Goal: Obtain resource: Download file/media

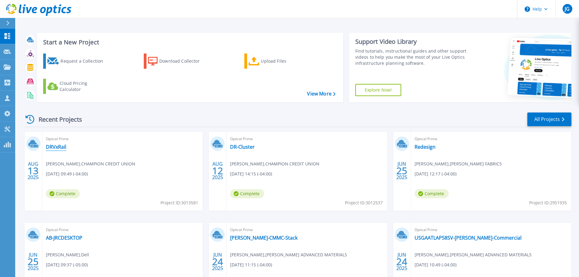
click at [54, 147] on link "DRVxRail" at bounding box center [56, 147] width 20 height 6
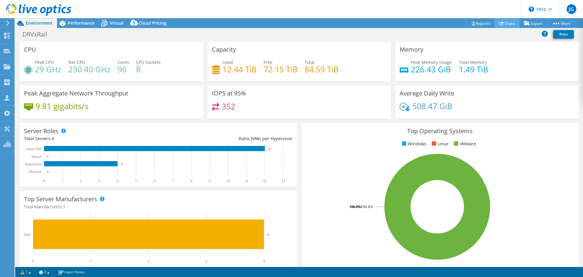
click at [507, 22] on link "Share" at bounding box center [507, 23] width 25 height 9
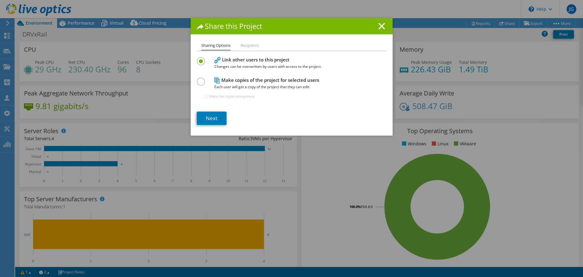
click at [381, 29] on icon at bounding box center [381, 26] width 7 height 7
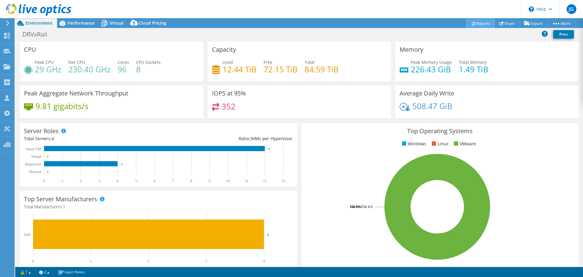
click at [478, 22] on link "Reports" at bounding box center [480, 23] width 29 height 9
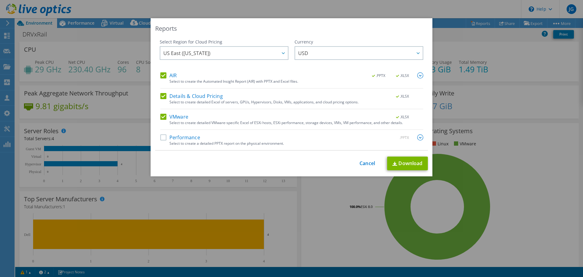
click at [160, 136] on label "Performance" at bounding box center [180, 137] width 40 height 6
click at [0, 0] on input "Performance" at bounding box center [0, 0] width 0 height 0
click at [404, 163] on link "Download" at bounding box center [407, 163] width 41 height 14
drag, startPoint x: 368, startPoint y: 164, endPoint x: 260, endPoint y: 104, distance: 123.8
click at [368, 164] on link "Cancel" at bounding box center [367, 163] width 15 height 6
